Goal: Task Accomplishment & Management: Manage account settings

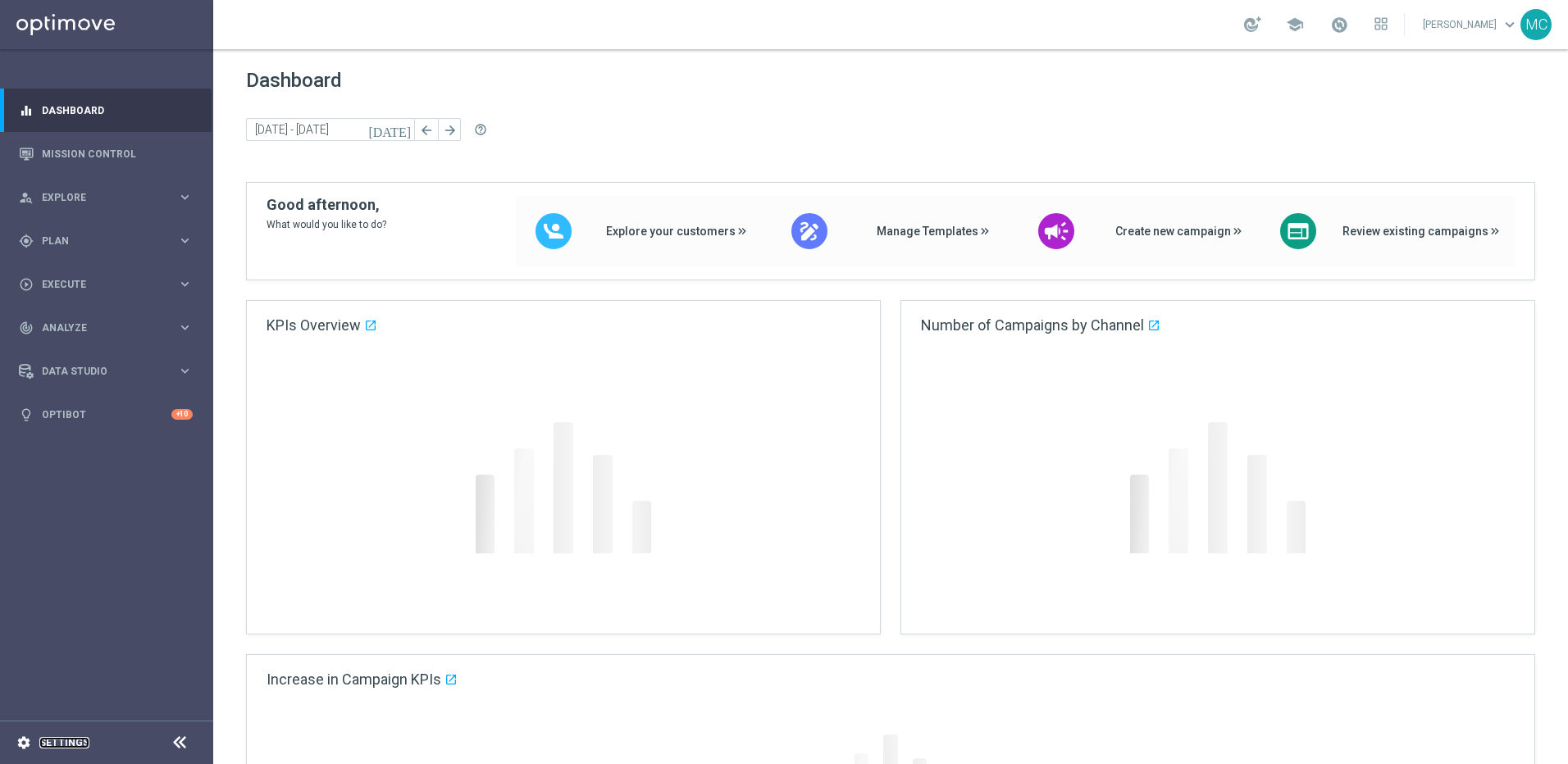
click at [56, 740] on link "Settings" at bounding box center [65, 743] width 50 height 10
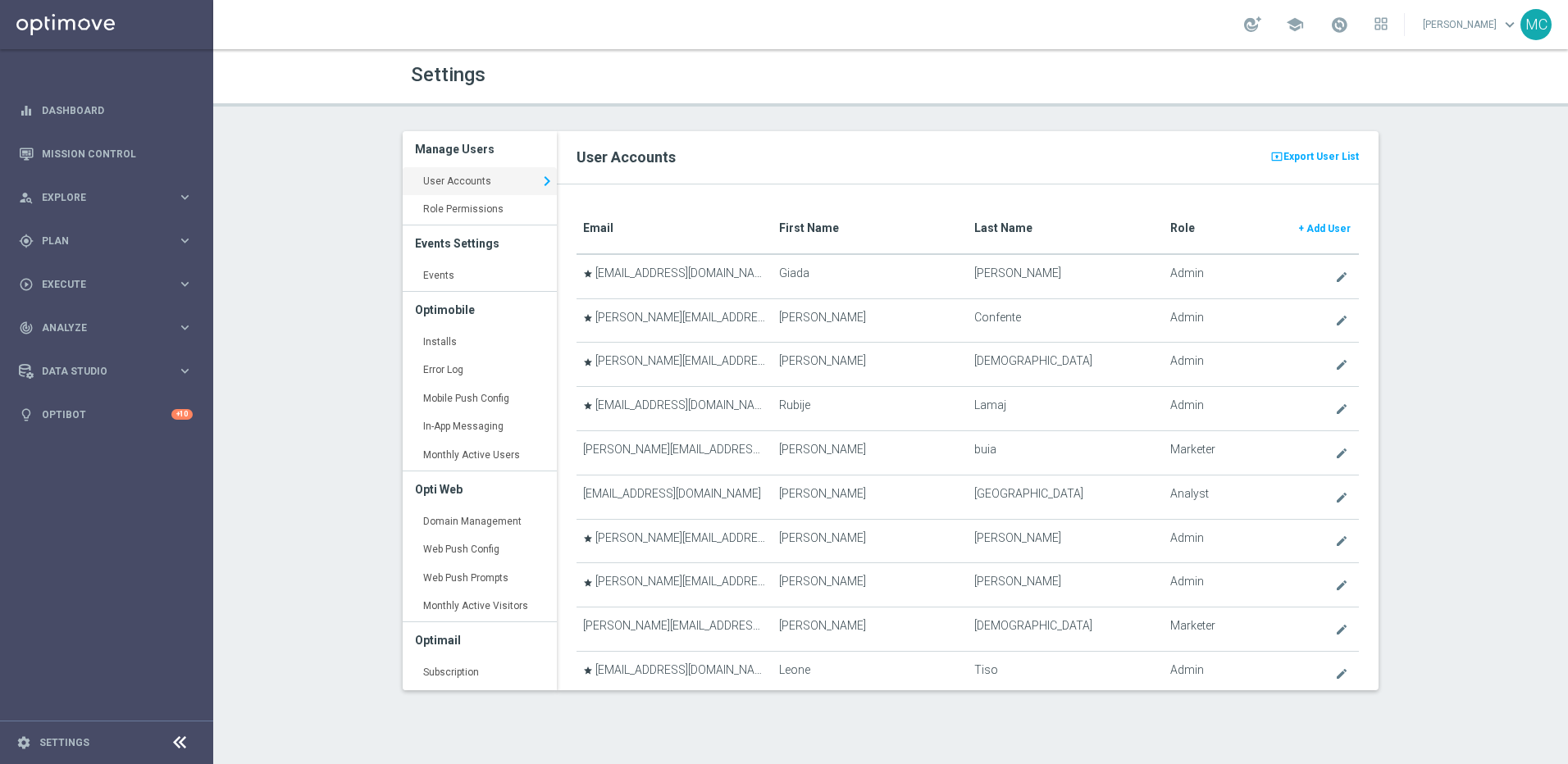
click at [425, 258] on h3 "Events Settings" at bounding box center [480, 243] width 129 height 36
click at [432, 271] on link "Events keyboard_arrow_right" at bounding box center [480, 276] width 154 height 30
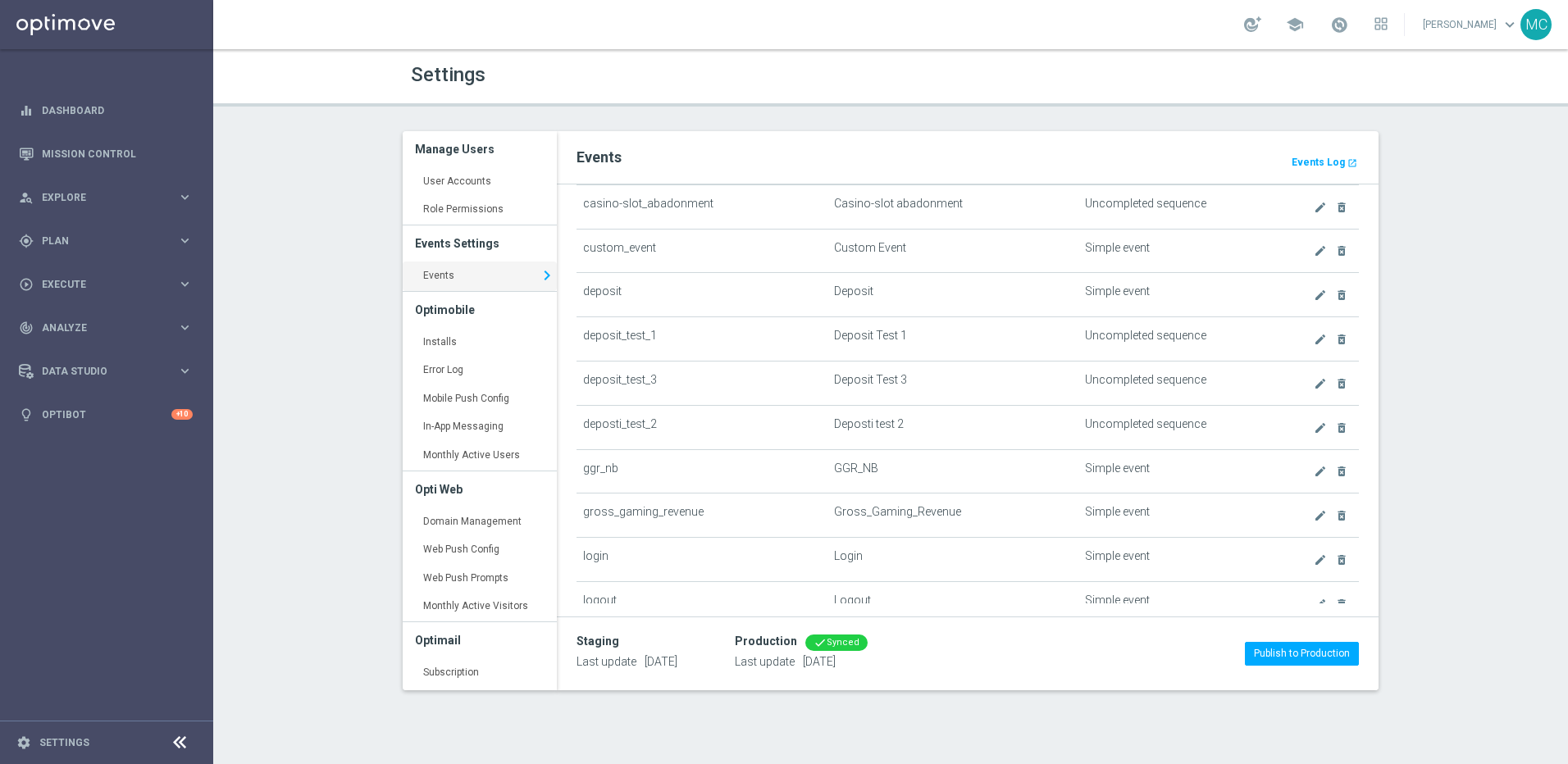
scroll to position [409, 0]
